Goal: Find specific page/section: Find specific page/section

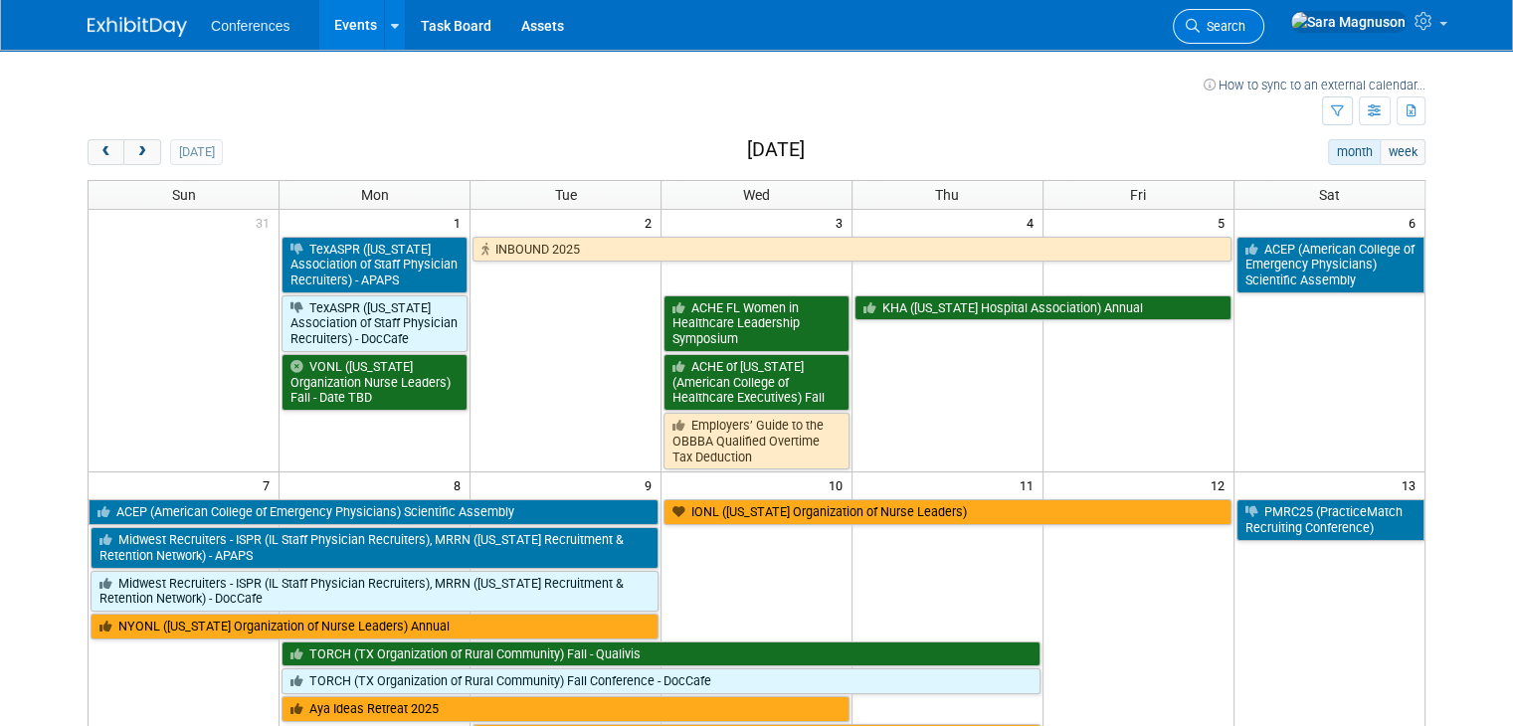
click at [1246, 32] on span "Search" at bounding box center [1223, 26] width 46 height 15
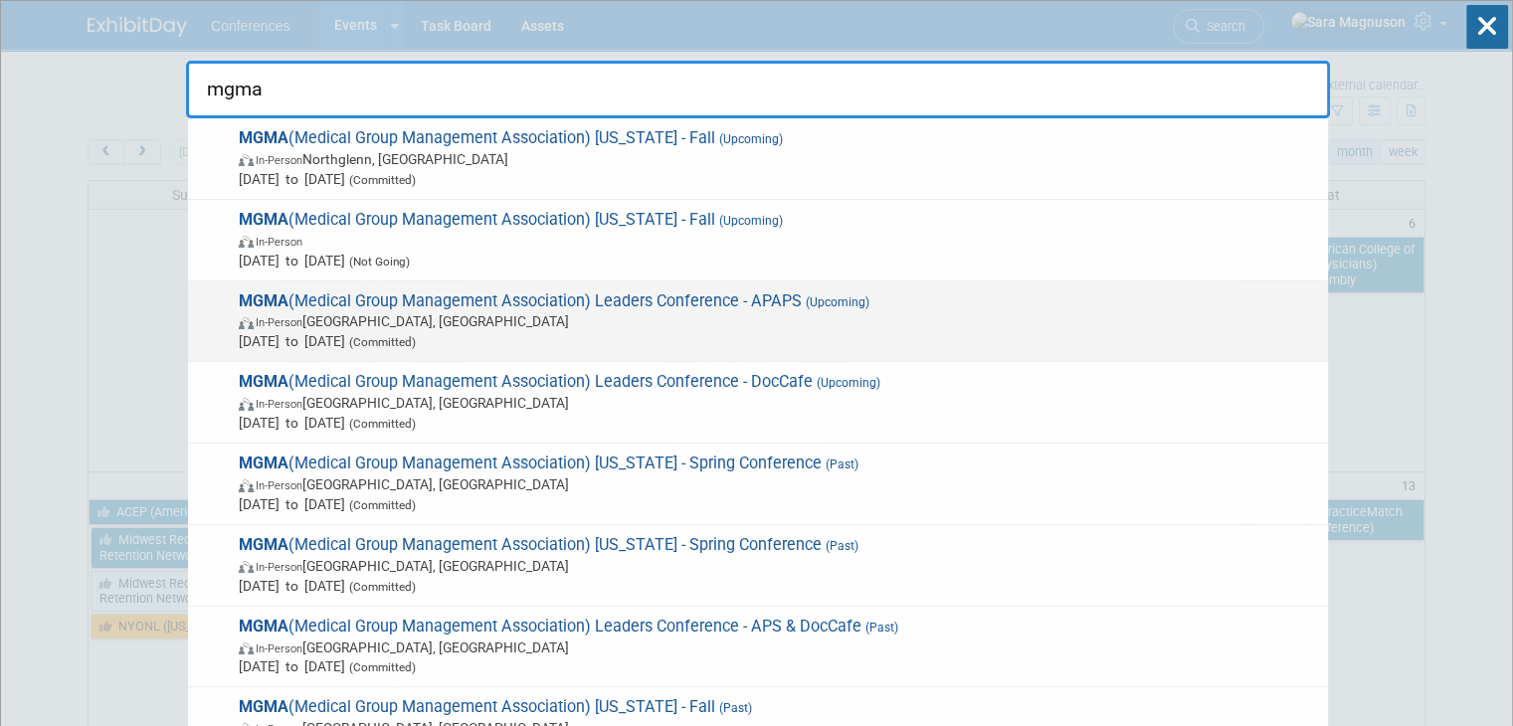
type input "mgma"
click at [505, 332] on span "[DATE] to [DATE] (Committed)" at bounding box center [779, 341] width 1080 height 20
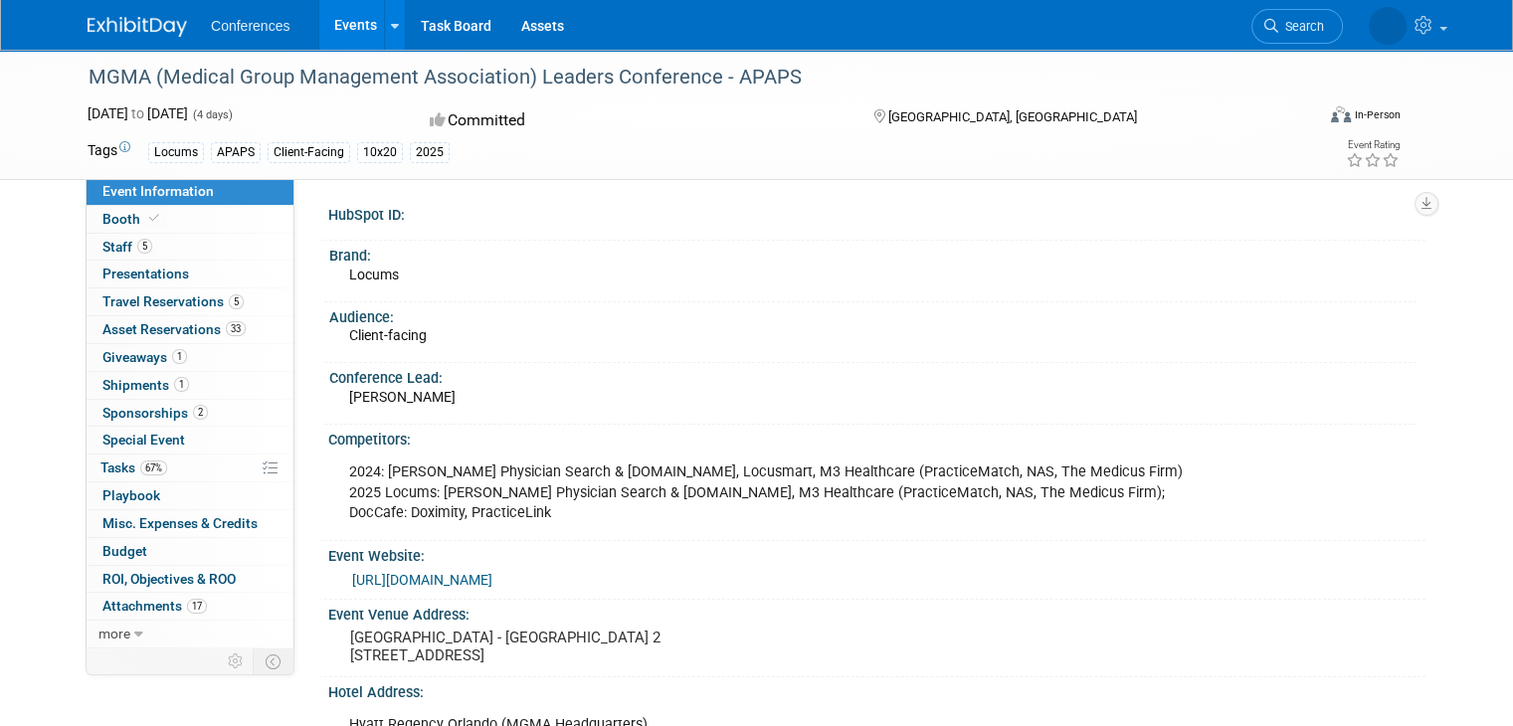
click at [593, 308] on div "Audience:" at bounding box center [872, 314] width 1087 height 25
